Goal: Information Seeking & Learning: Understand process/instructions

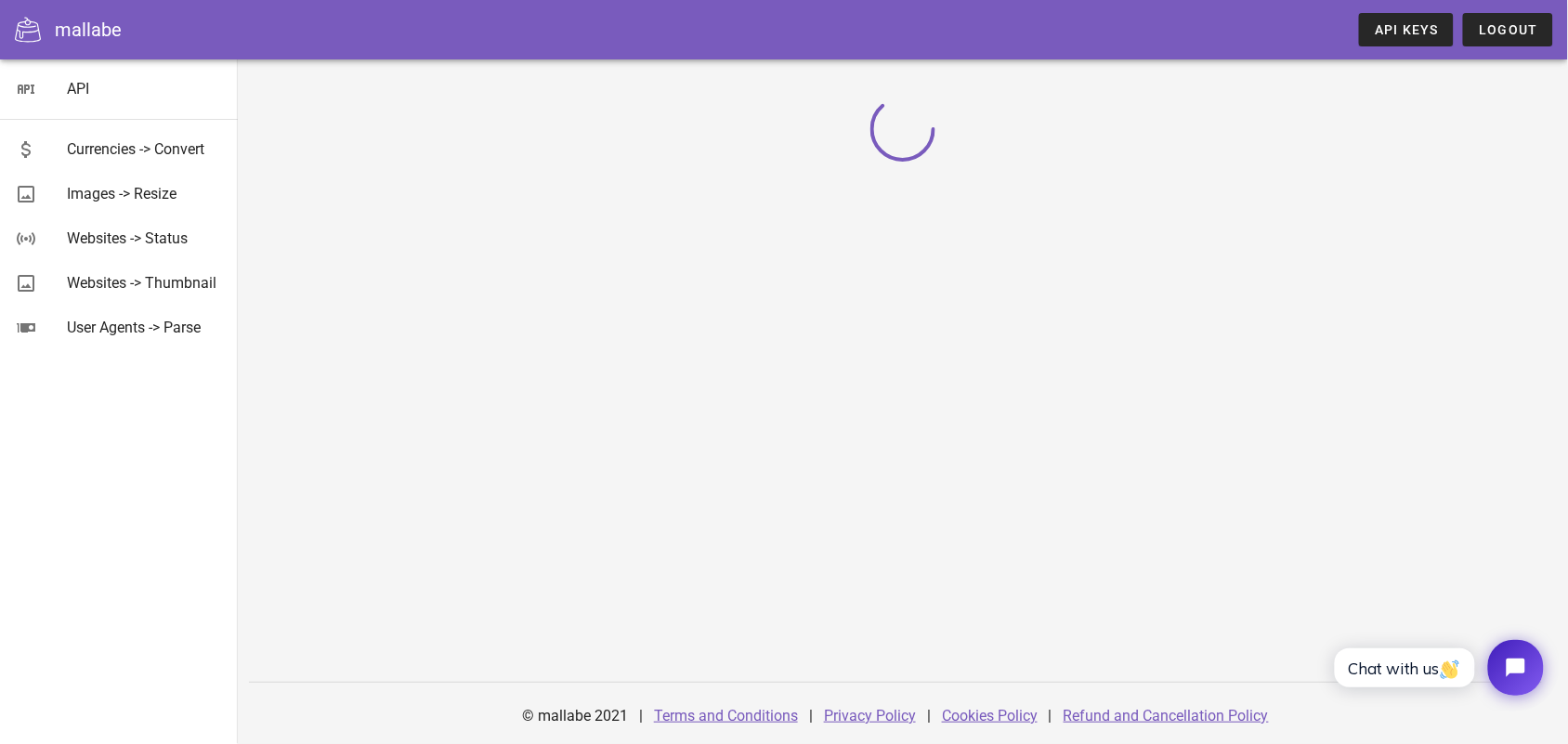
click at [574, 353] on div "© mallabe 2021 | Terms and Conditions | Privacy Policy | Cookies Policy | Refun…" at bounding box center [903, 401] width 1330 height 684
click at [86, 108] on div "API" at bounding box center [145, 88] width 156 height 40
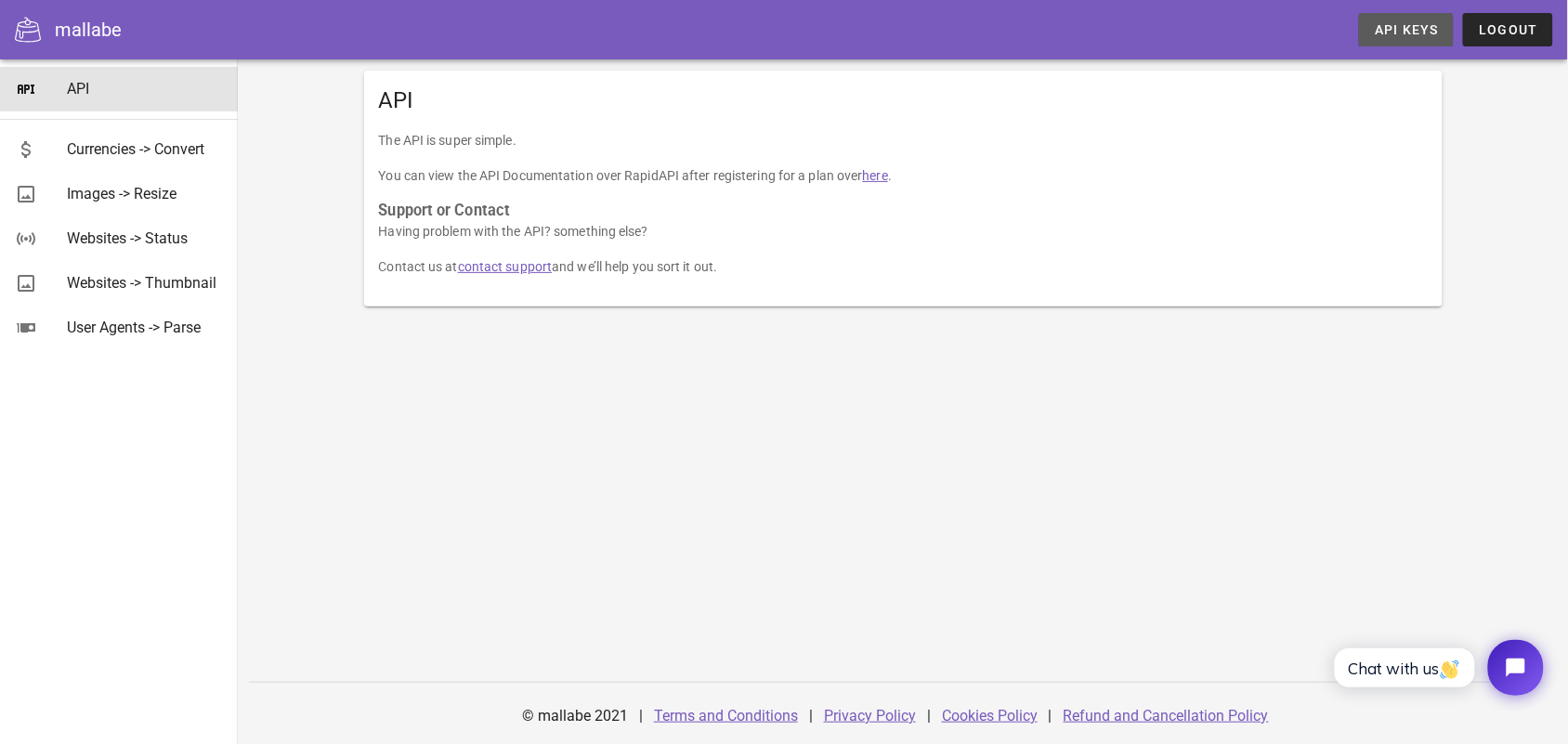
click at [1380, 25] on span "API Keys" at bounding box center [1406, 29] width 65 height 15
click at [1381, 25] on span "API Keys" at bounding box center [1406, 29] width 65 height 15
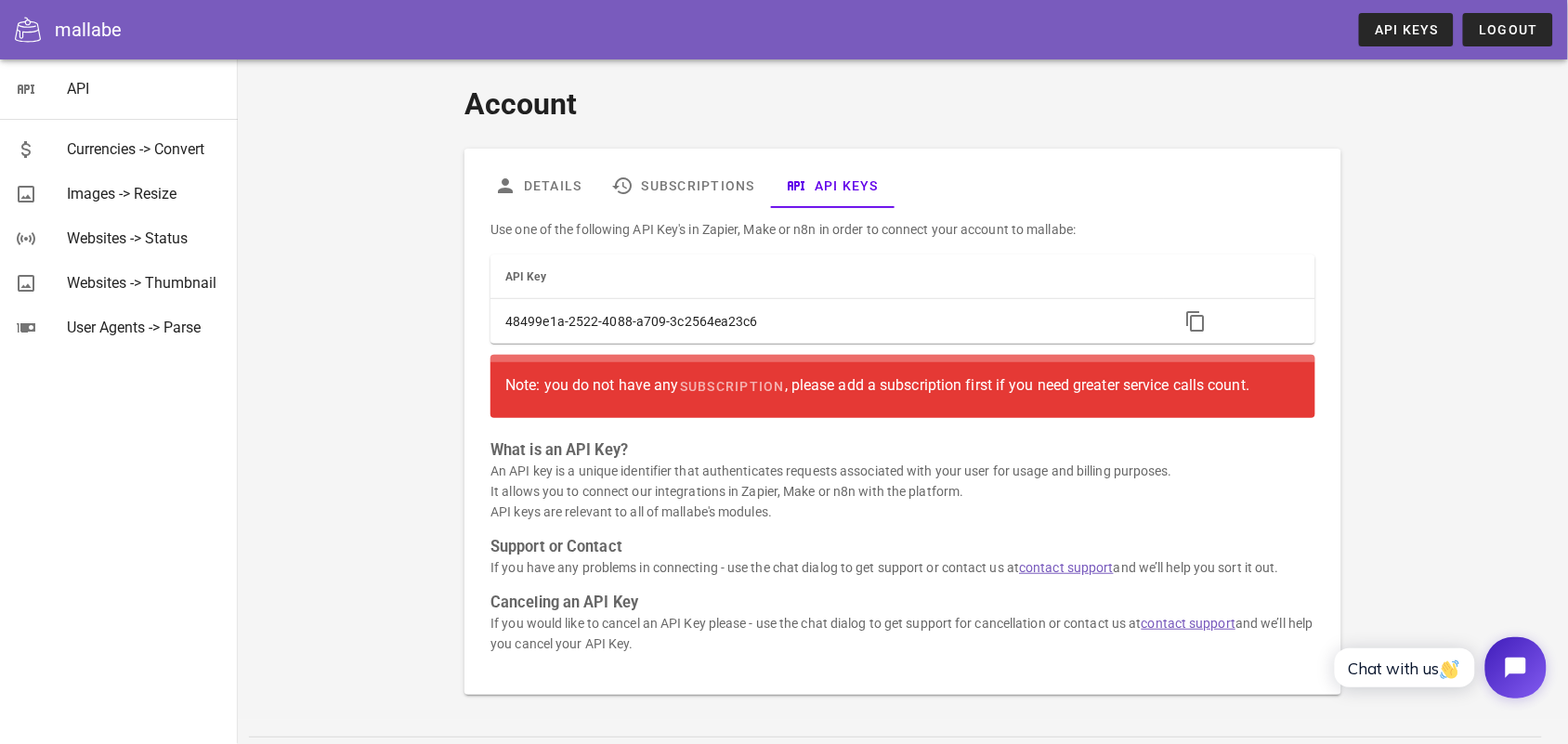
click at [1543, 659] on button "Open chat widget" at bounding box center [1515, 666] width 61 height 61
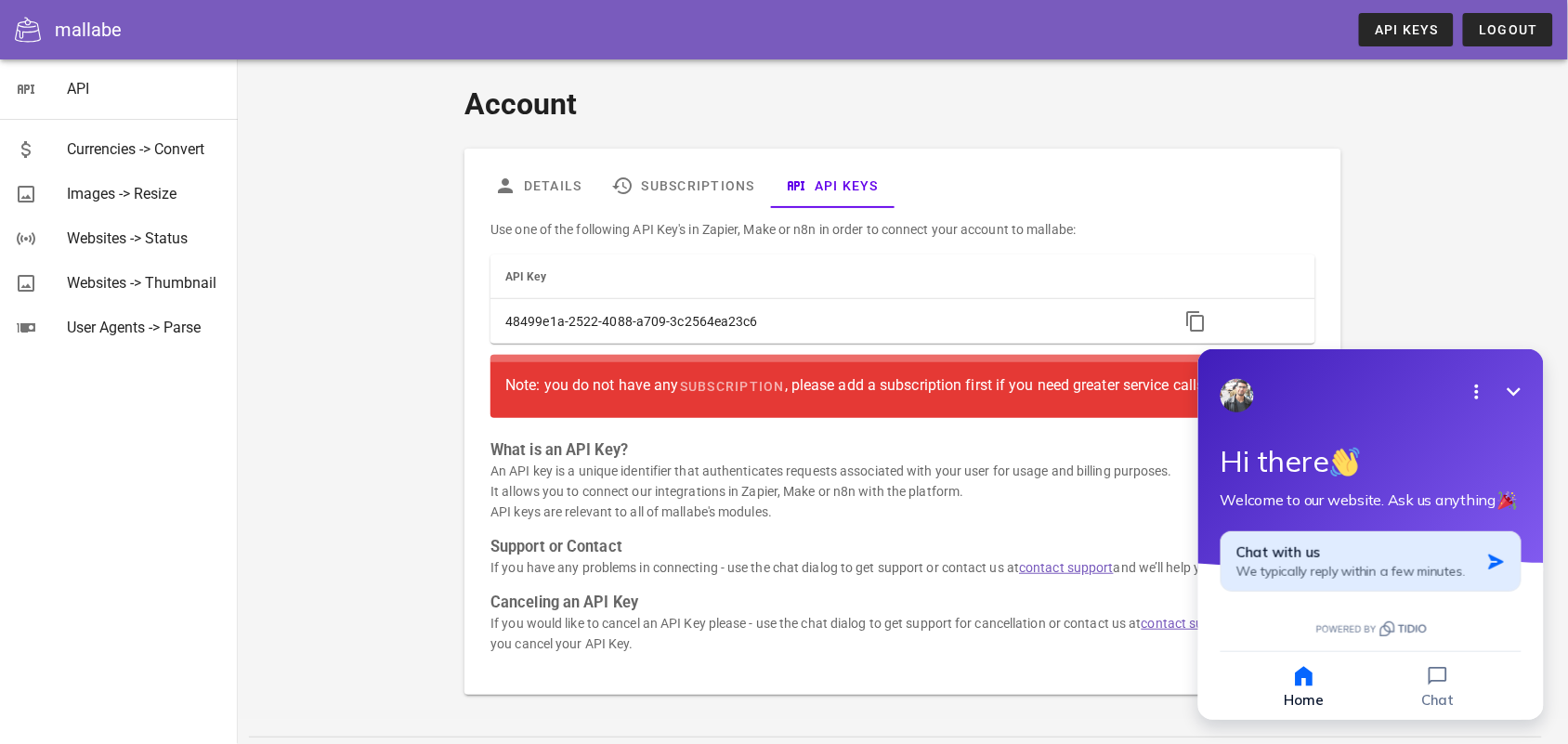
click at [1430, 561] on span "We typically reply within a few minutes." at bounding box center [1348, 569] width 228 height 17
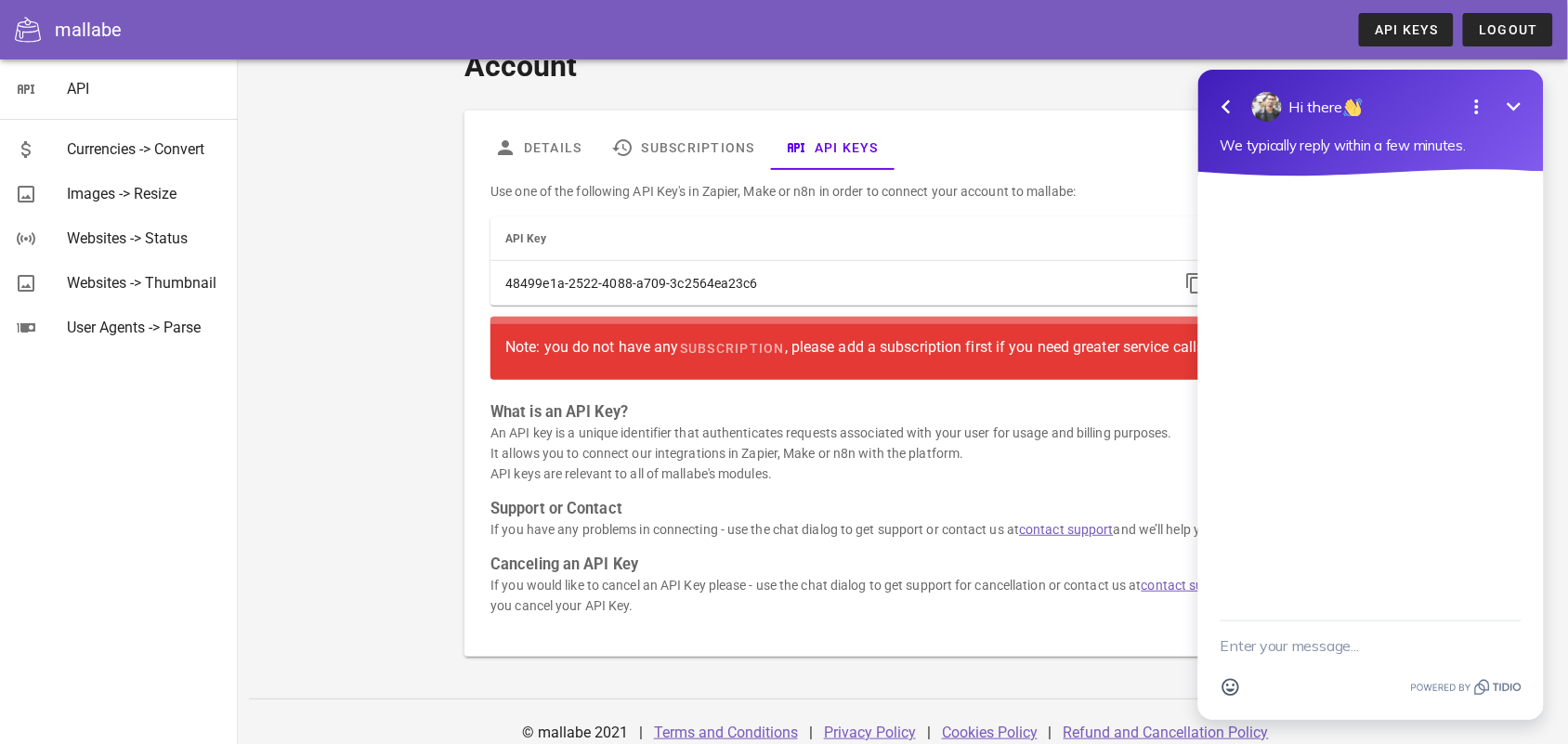
scroll to position [53, 0]
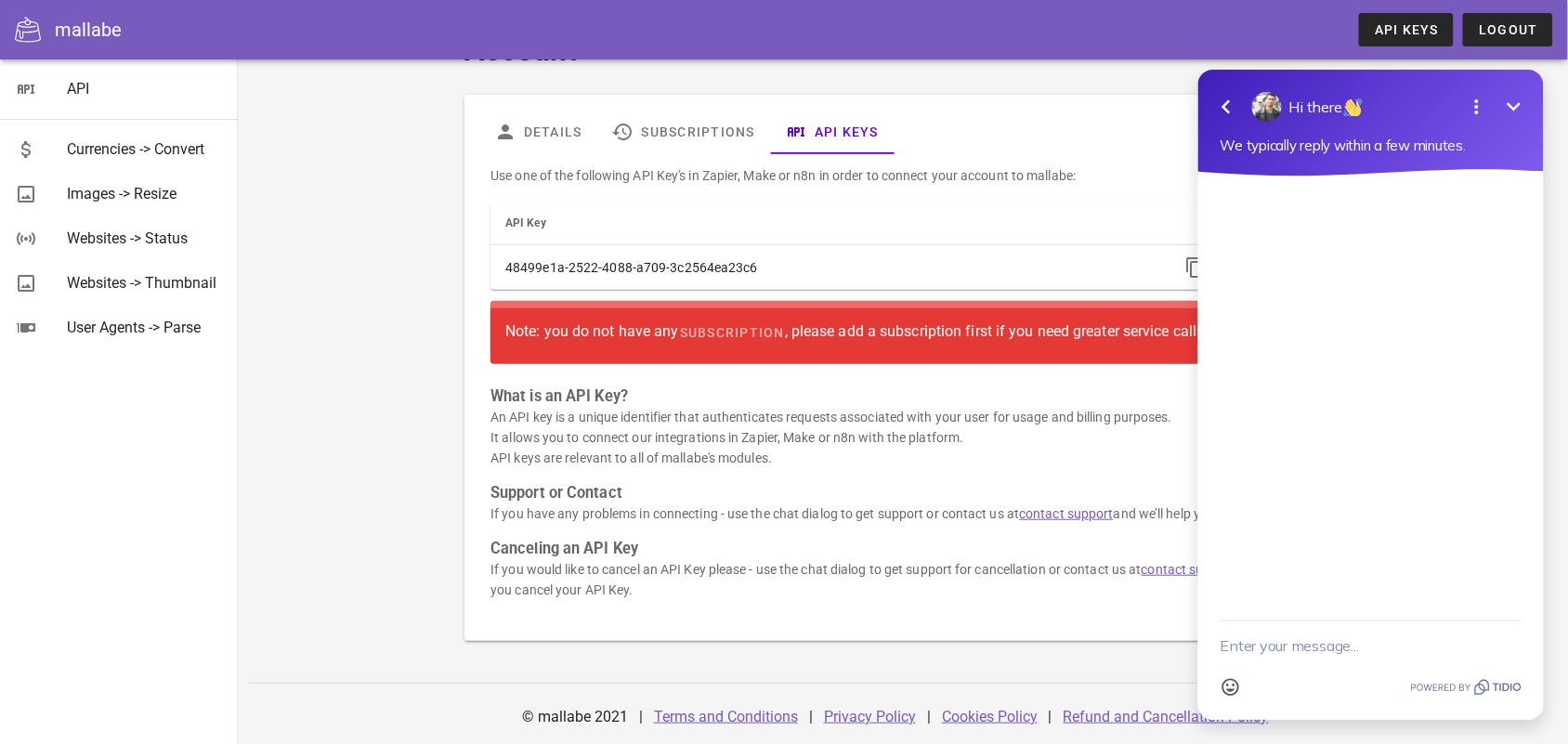
click at [562, 384] on div "Use one of the following API Key's in Zapier, Make or n8n in order to connect y…" at bounding box center [902, 390] width 846 height 472
click at [537, 397] on h3 "What is an API Key?" at bounding box center [903, 396] width 824 height 20
drag, startPoint x: 537, startPoint y: 397, endPoint x: 599, endPoint y: 484, distance: 106.8
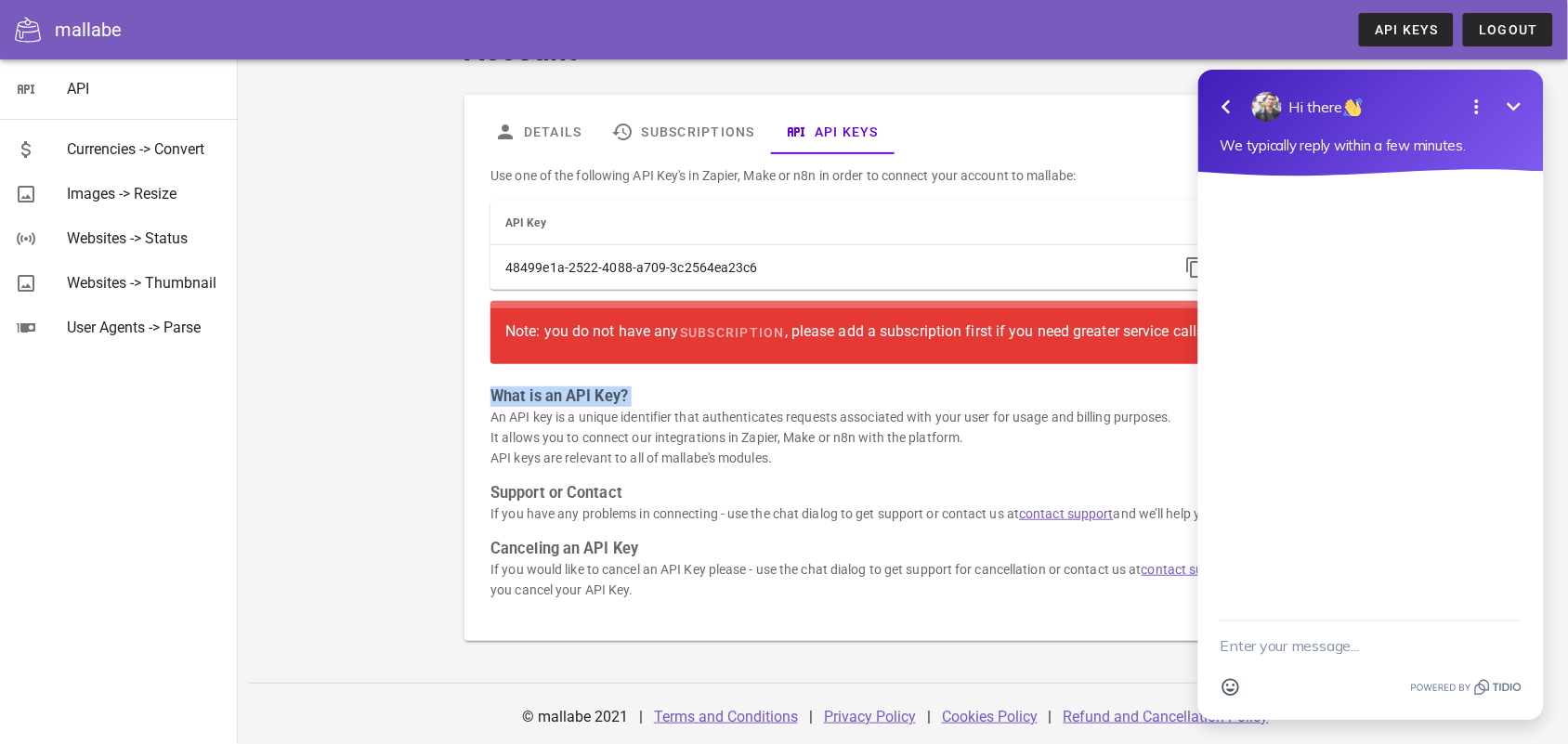
click at [537, 399] on h3 "What is an API Key?" at bounding box center [903, 396] width 824 height 20
click at [613, 496] on h3 "Support or Contact" at bounding box center [903, 492] width 824 height 20
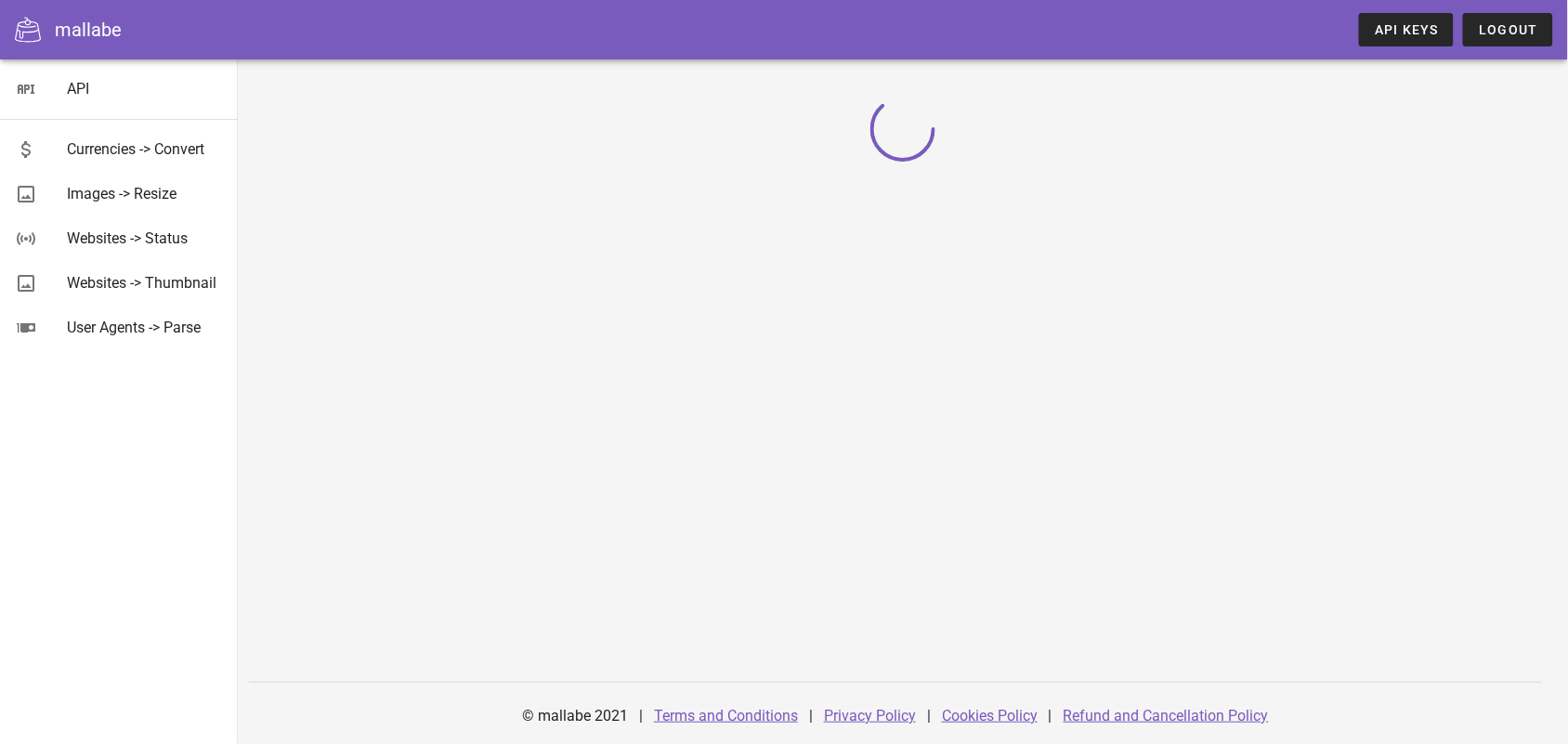
click at [16, 39] on icon at bounding box center [27, 29] width 26 height 25
click at [32, 25] on icon at bounding box center [27, 29] width 26 height 26
click at [75, 23] on div "mallabe" at bounding box center [87, 29] width 67 height 28
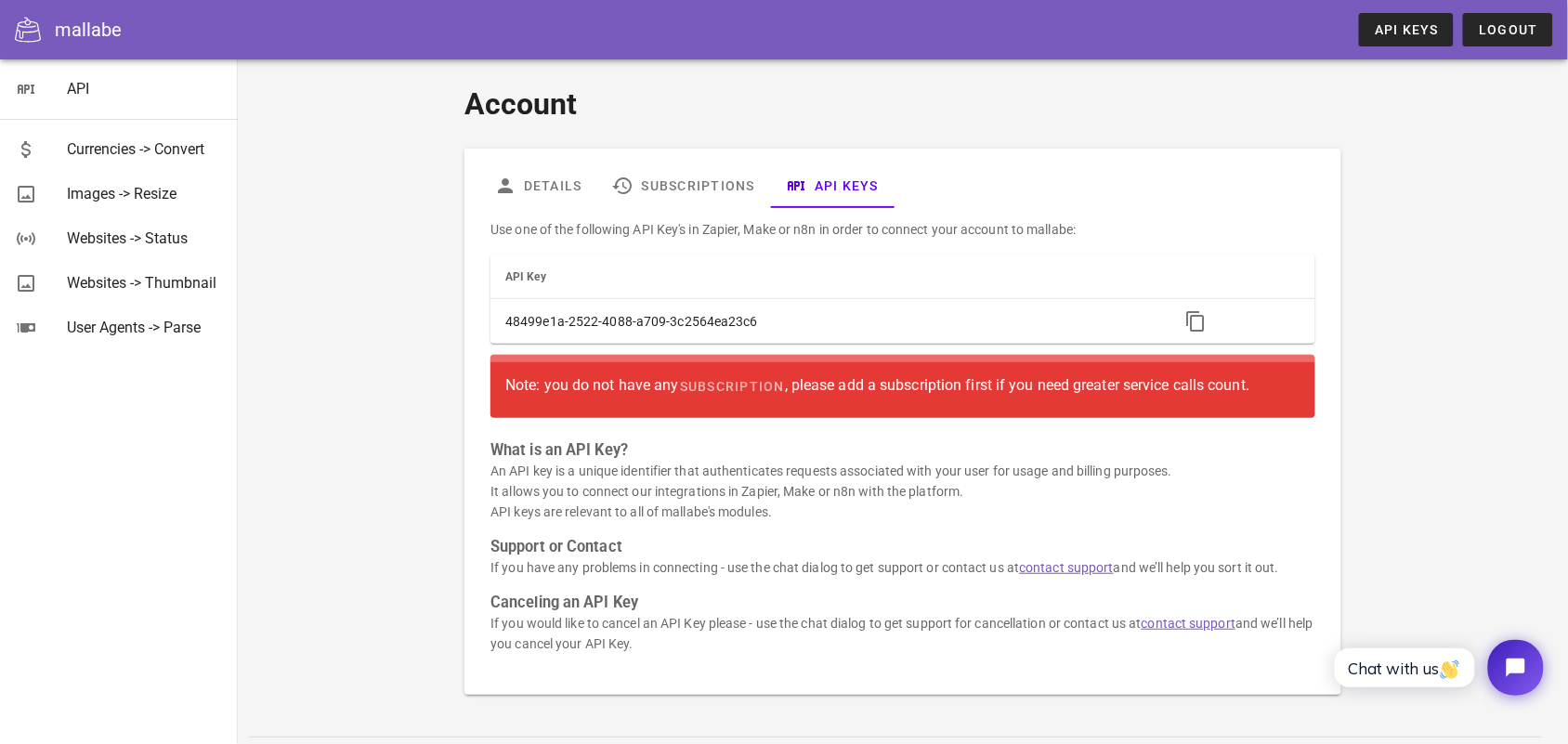
click at [329, 337] on div "Account Details Subscriptions API Keys Use one of the following API Key's in Za…" at bounding box center [903, 428] width 1330 height 739
